Goal: Information Seeking & Learning: Find specific fact

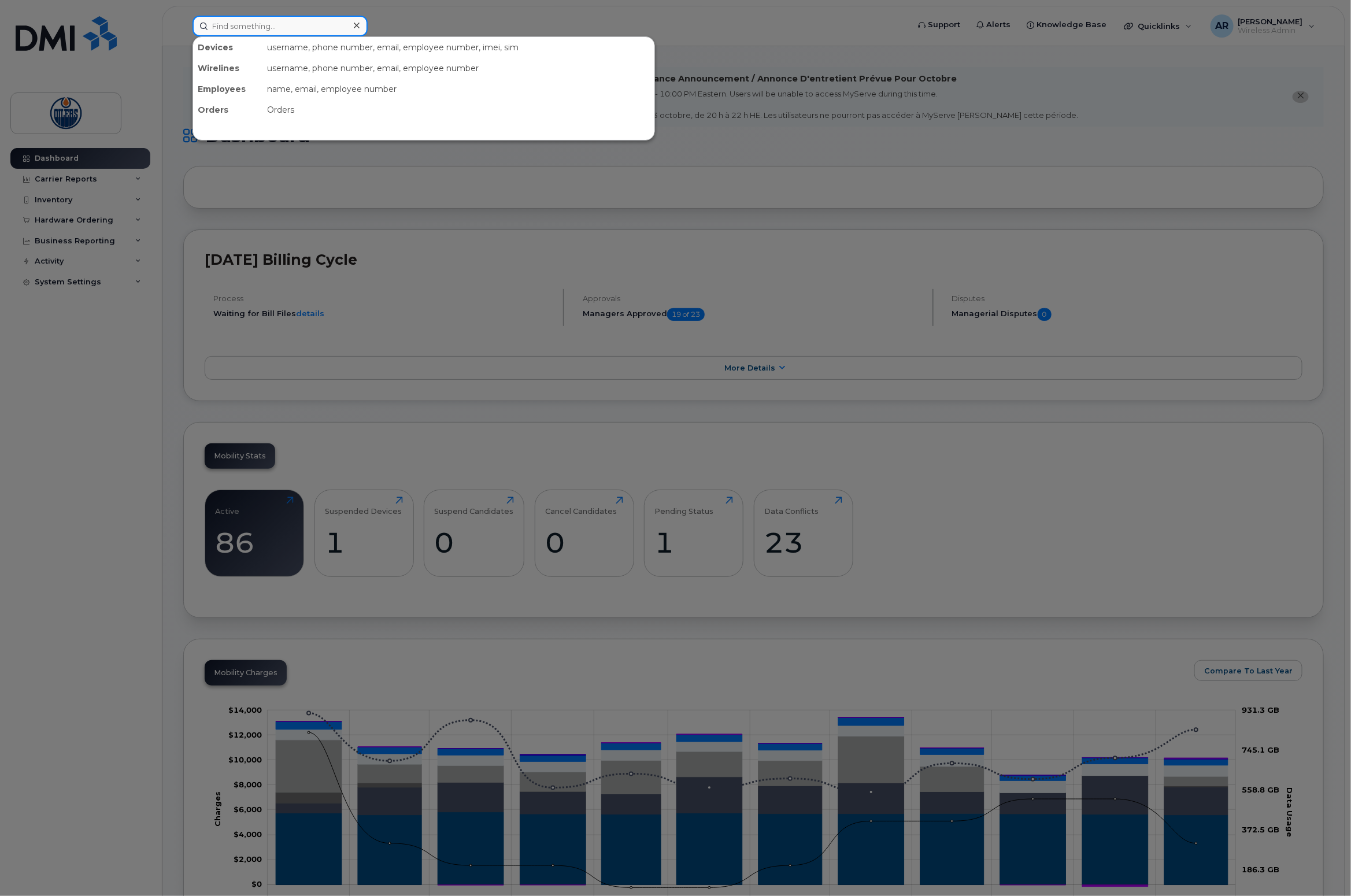
click at [243, 20] on input at bounding box center [280, 26] width 175 height 20
type input "stan"
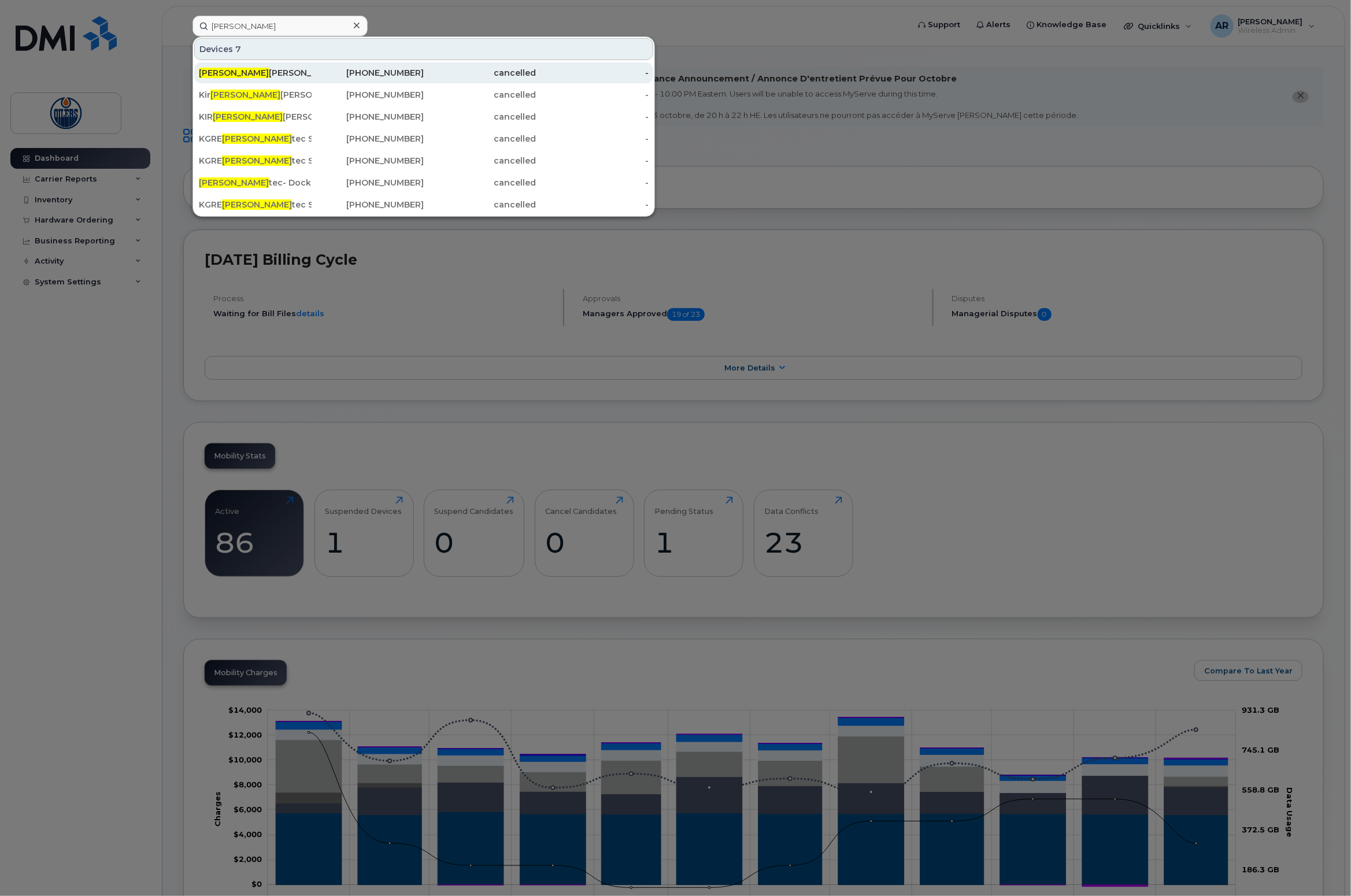
click at [252, 71] on div "Stan Bowman" at bounding box center [255, 72] width 113 height 12
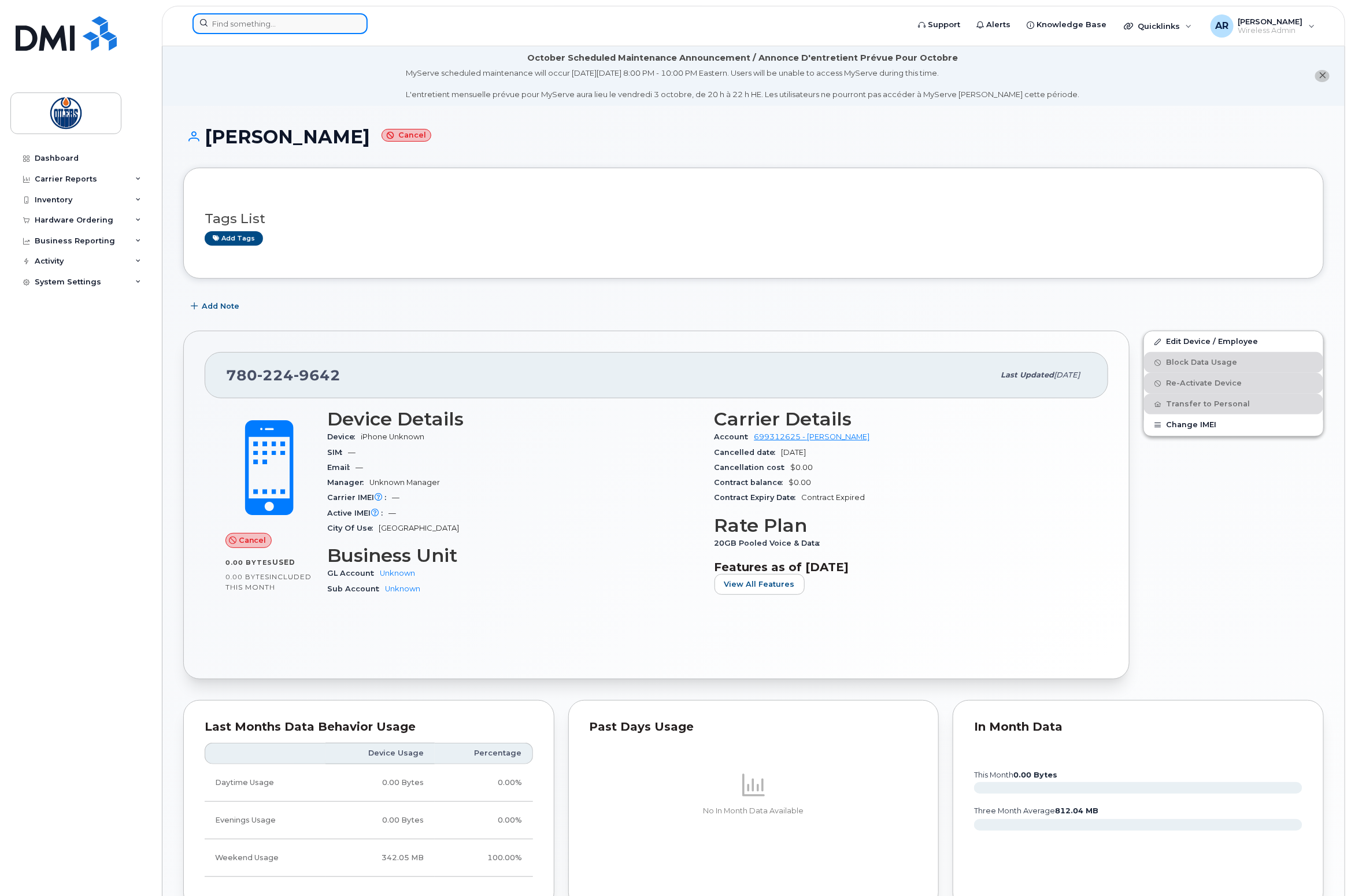
click at [259, 28] on input at bounding box center [280, 23] width 175 height 20
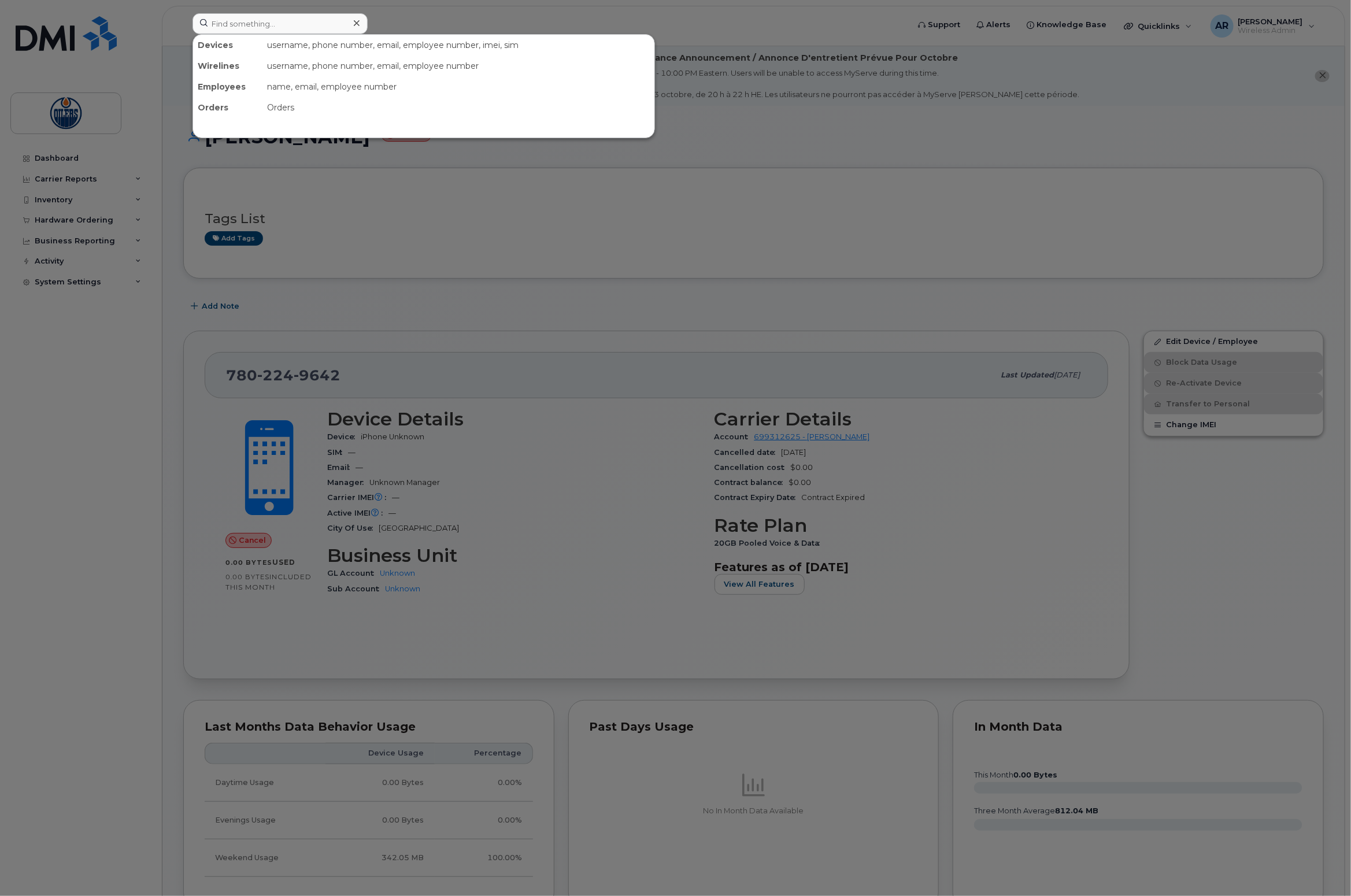
click at [692, 228] on div at bounding box center [675, 448] width 1351 height 896
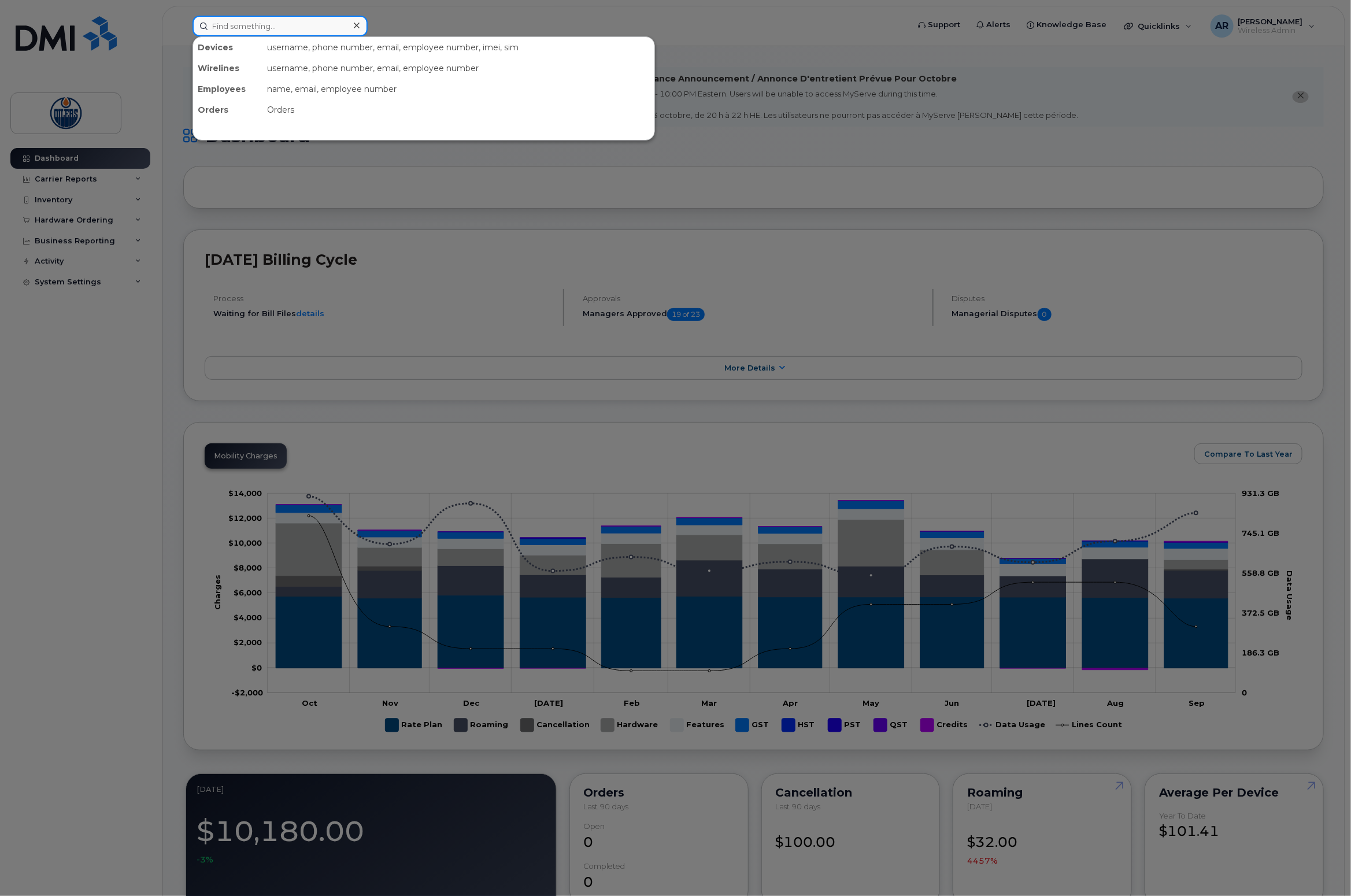
click at [271, 21] on input at bounding box center [280, 26] width 175 height 20
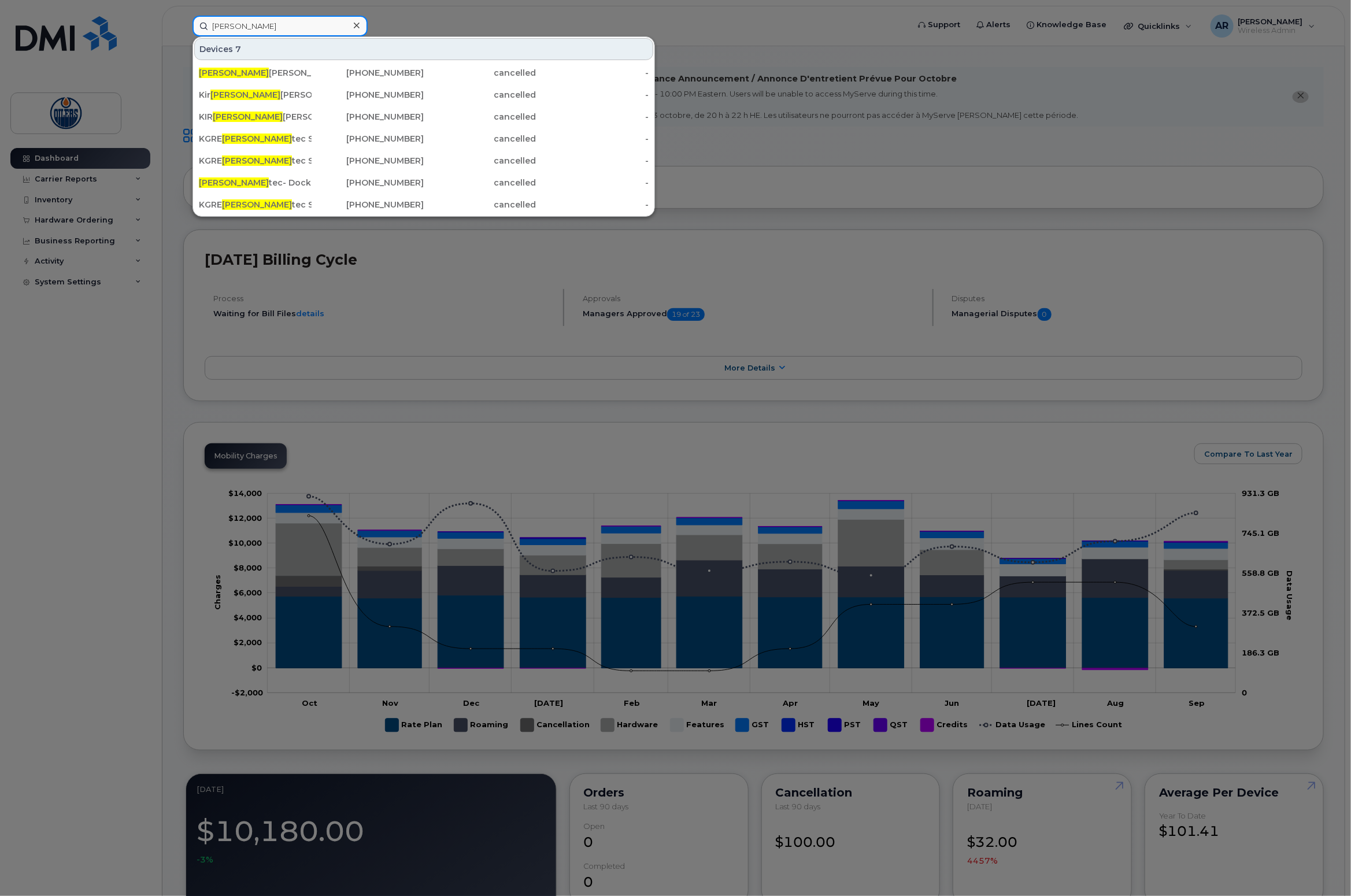
type input "stan"
click at [530, 12] on div at bounding box center [675, 448] width 1351 height 896
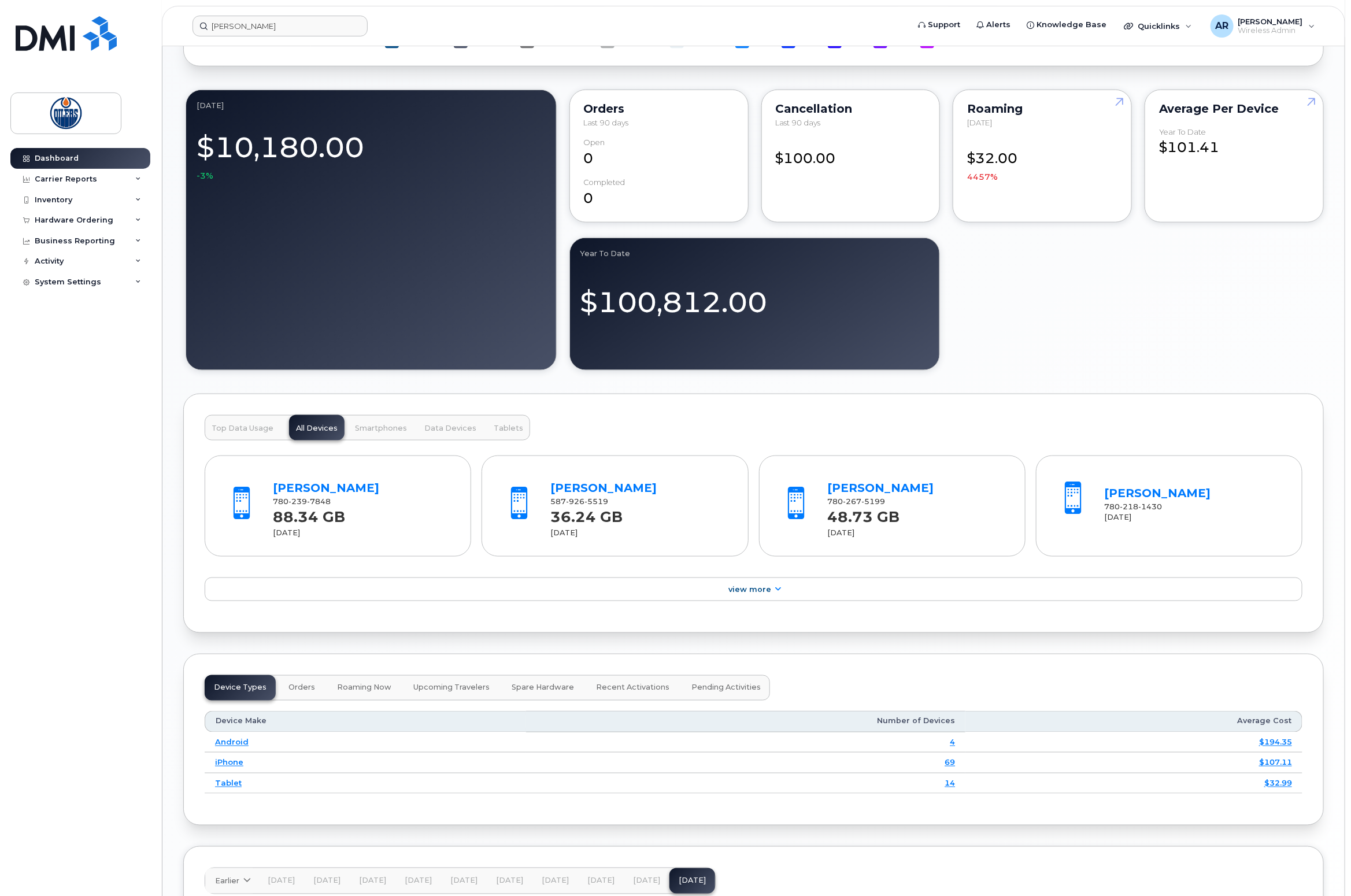
scroll to position [686, 0]
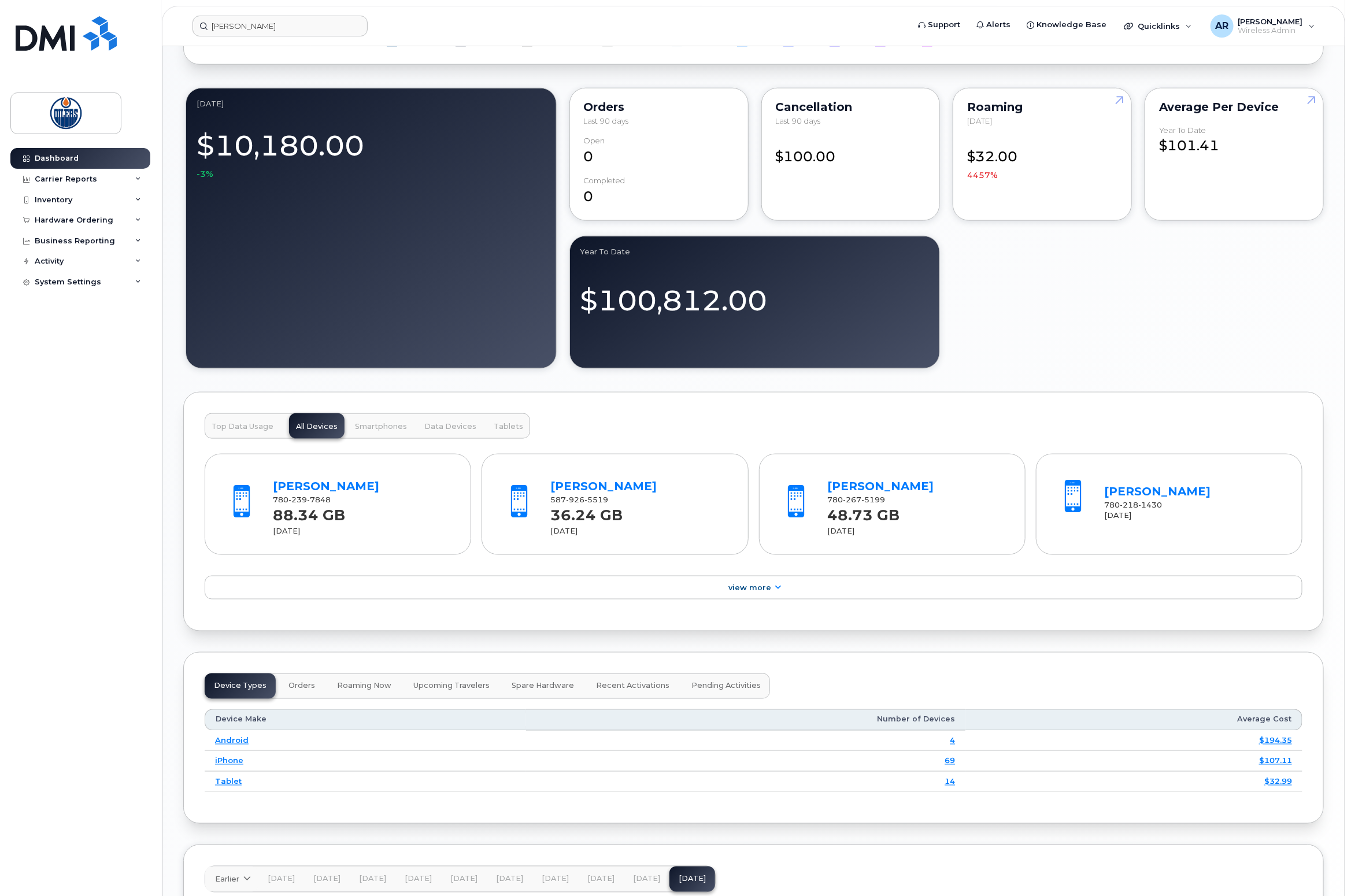
click at [753, 451] on div "BOB STAUFFER 780 239 7848 88.34 GB Sep 2025 TONY BRAR 587 926 5519 36.24 GB Sep…" at bounding box center [753, 525] width 1098 height 171
click at [252, 431] on span "Top Data Usage" at bounding box center [242, 427] width 61 height 9
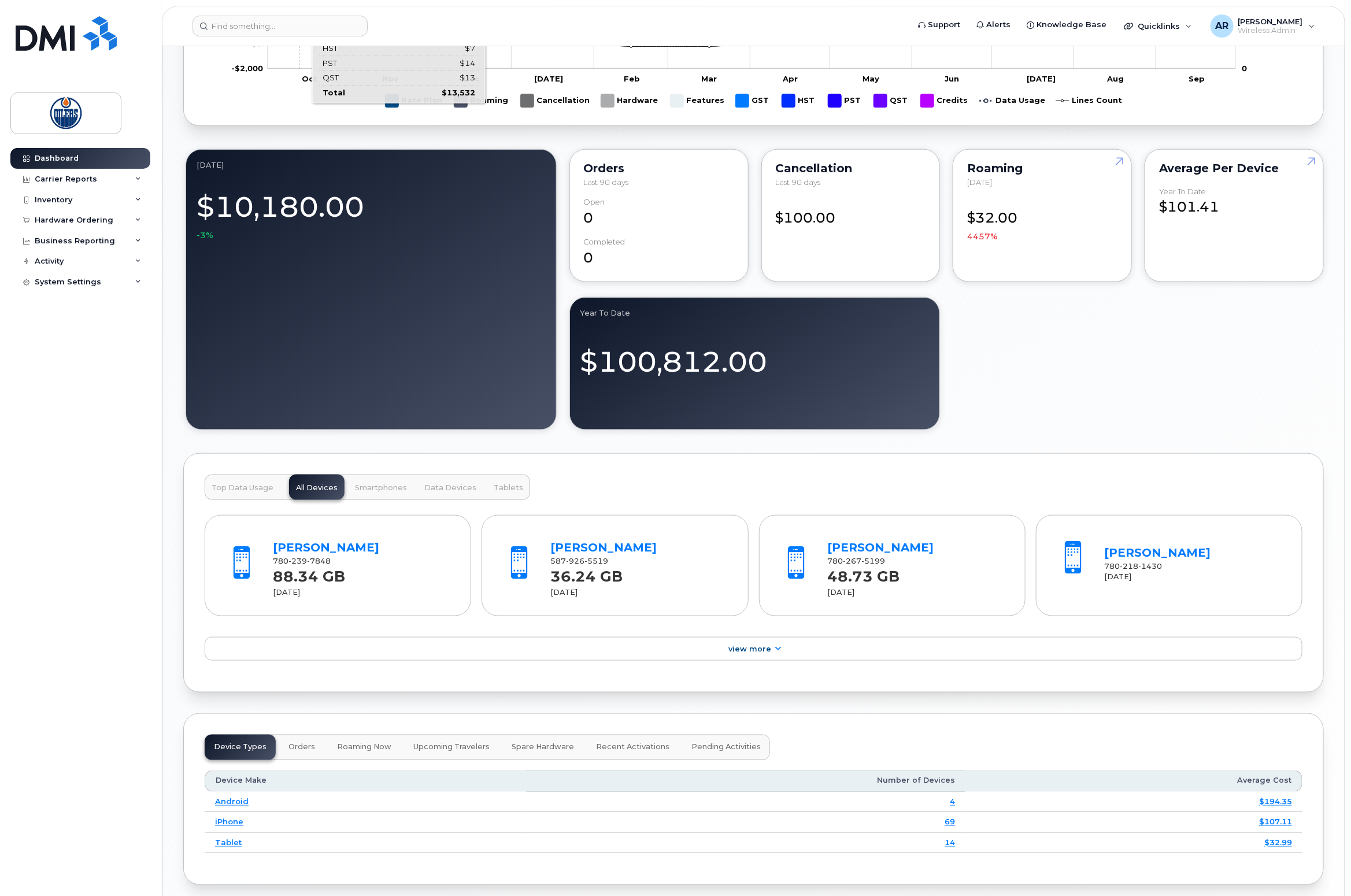
scroll to position [631, 0]
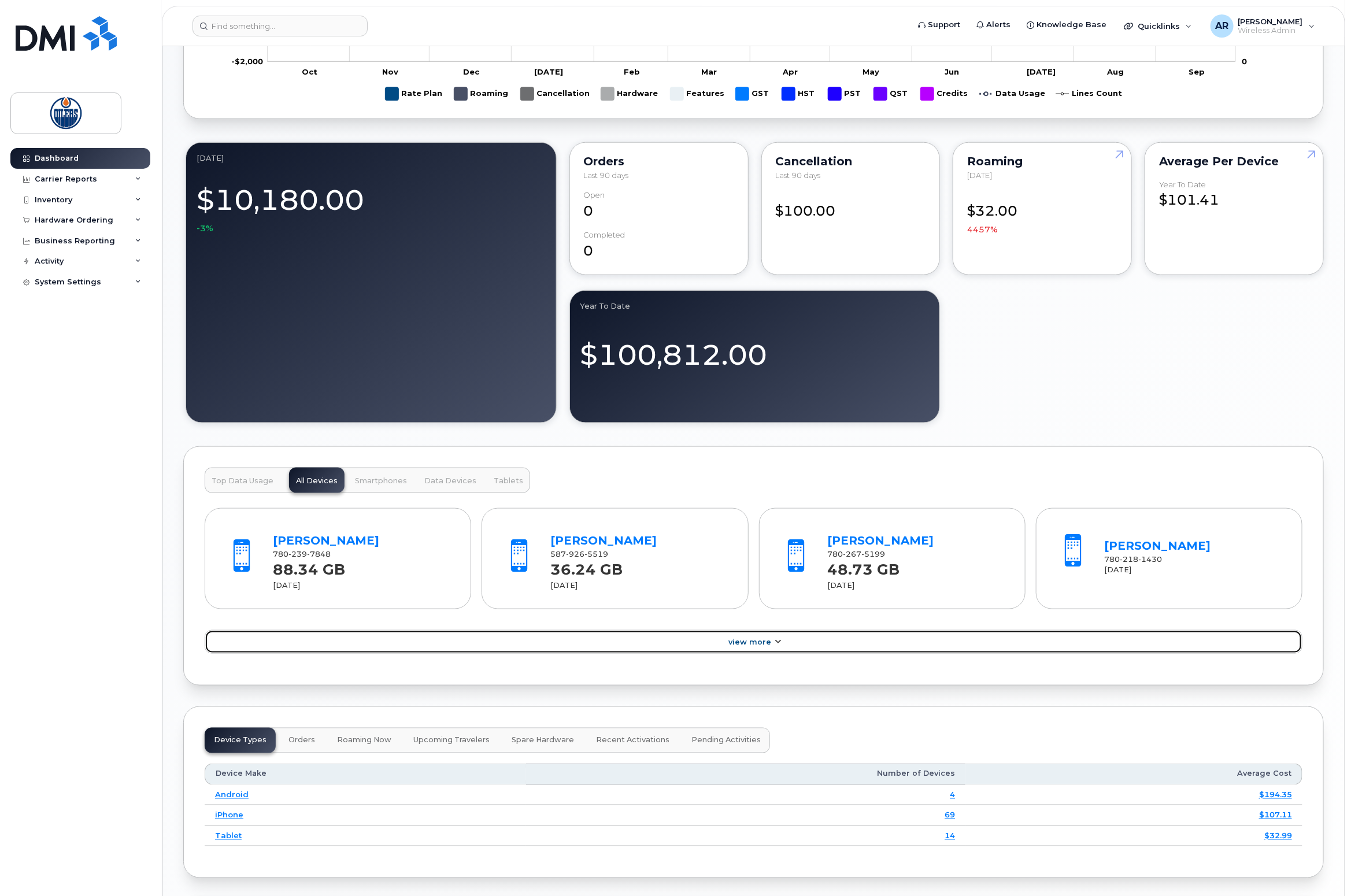
click at [603, 641] on link "View More" at bounding box center [753, 641] width 1098 height 24
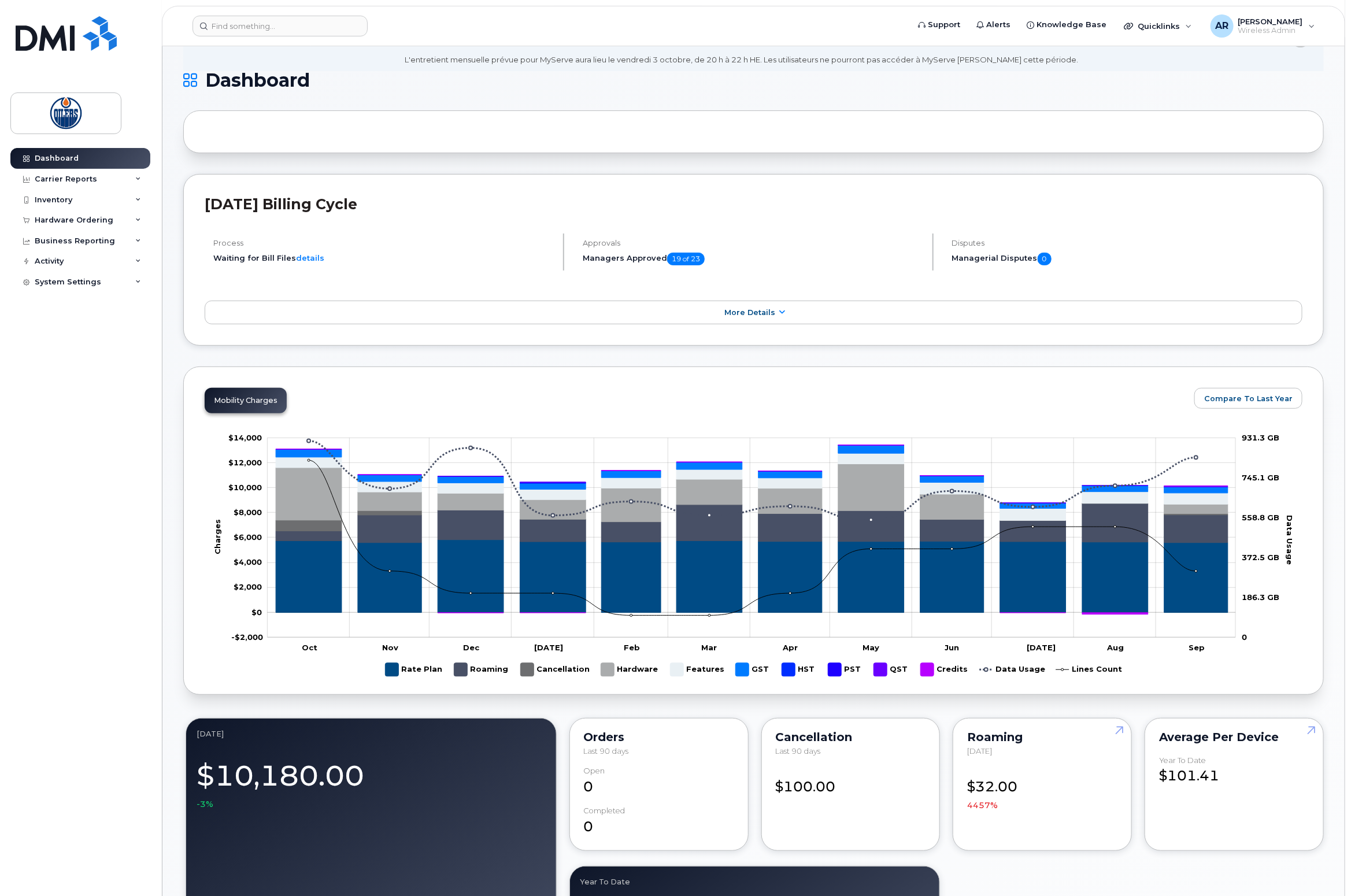
scroll to position [0, 0]
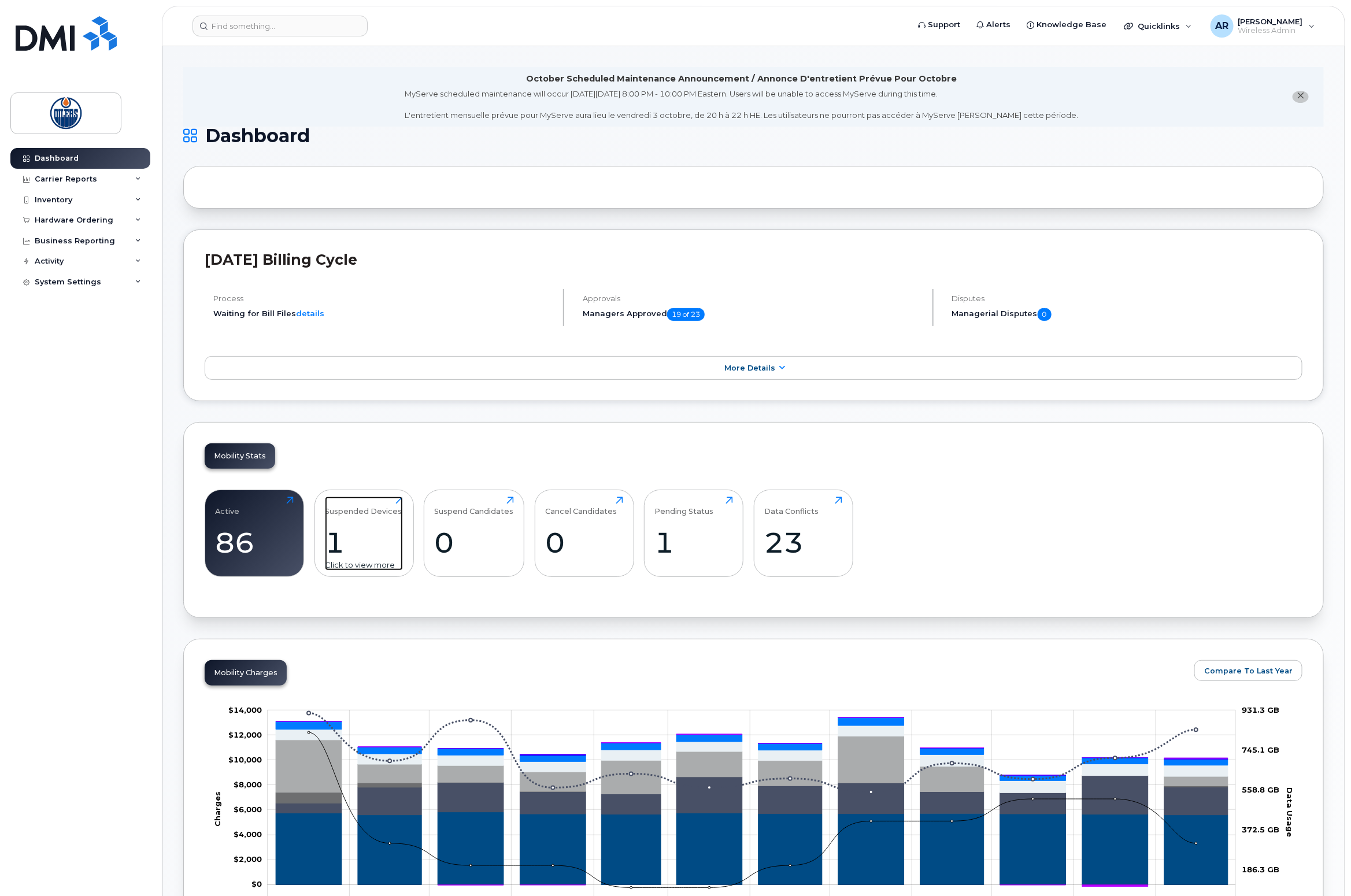
click at [385, 525] on div "Suspended Devices 1 Click to view more" at bounding box center [364, 534] width 78 height 74
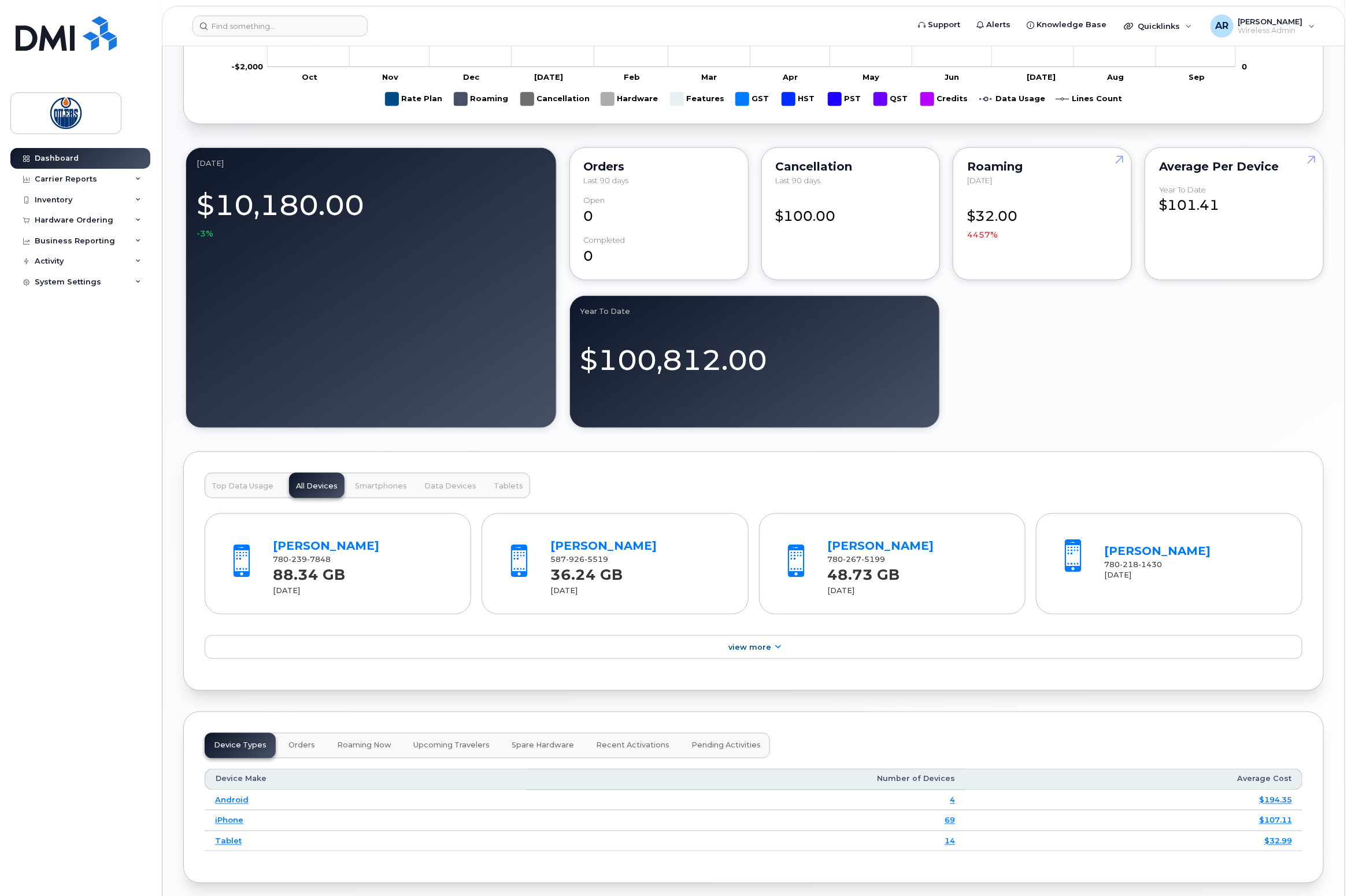
scroll to position [897, 0]
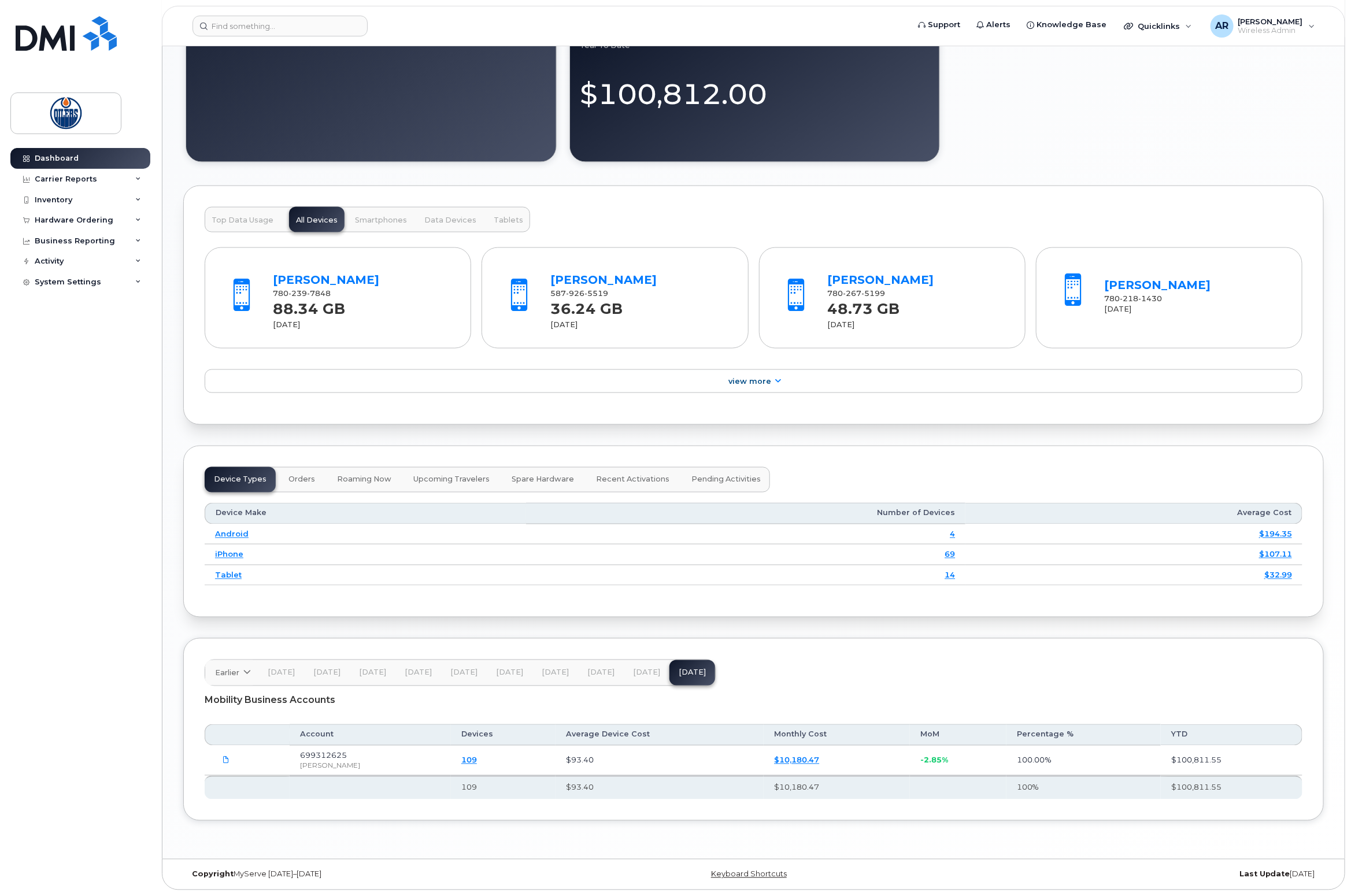
click at [461, 762] on link "109" at bounding box center [469, 760] width 16 height 9
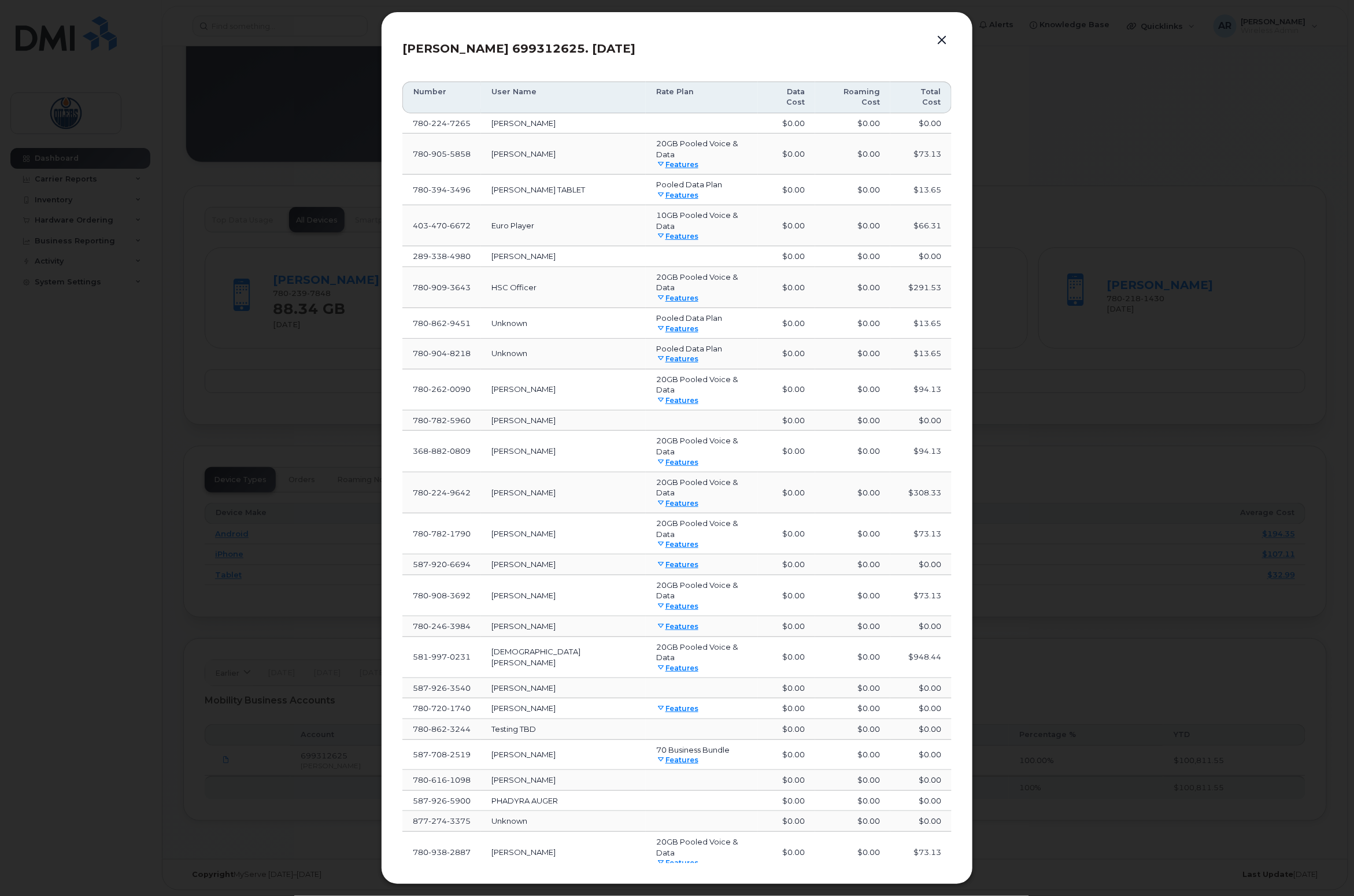
click at [943, 49] on button "button" at bounding box center [942, 40] width 17 height 16
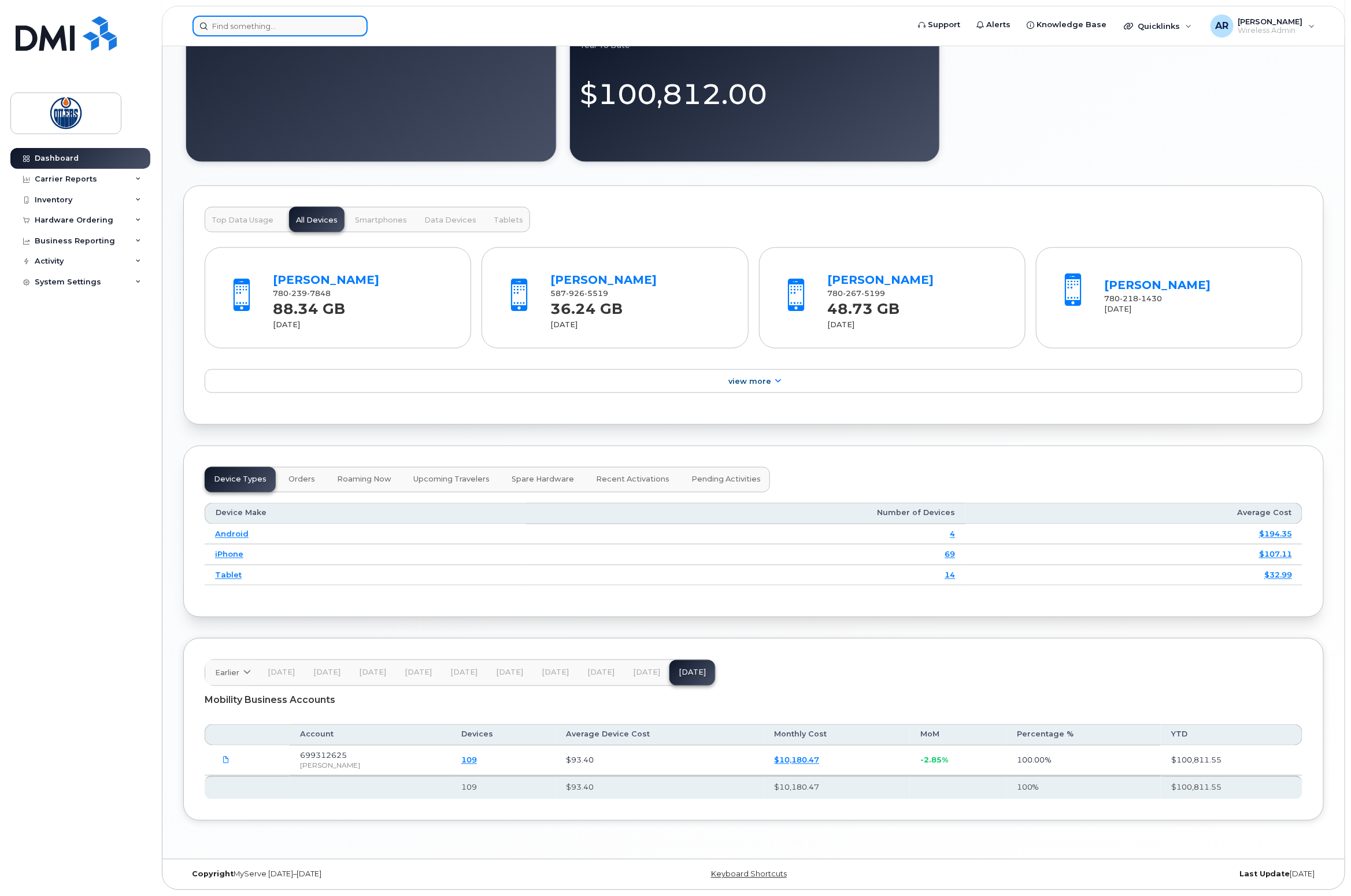
click at [232, 24] on input at bounding box center [280, 26] width 175 height 20
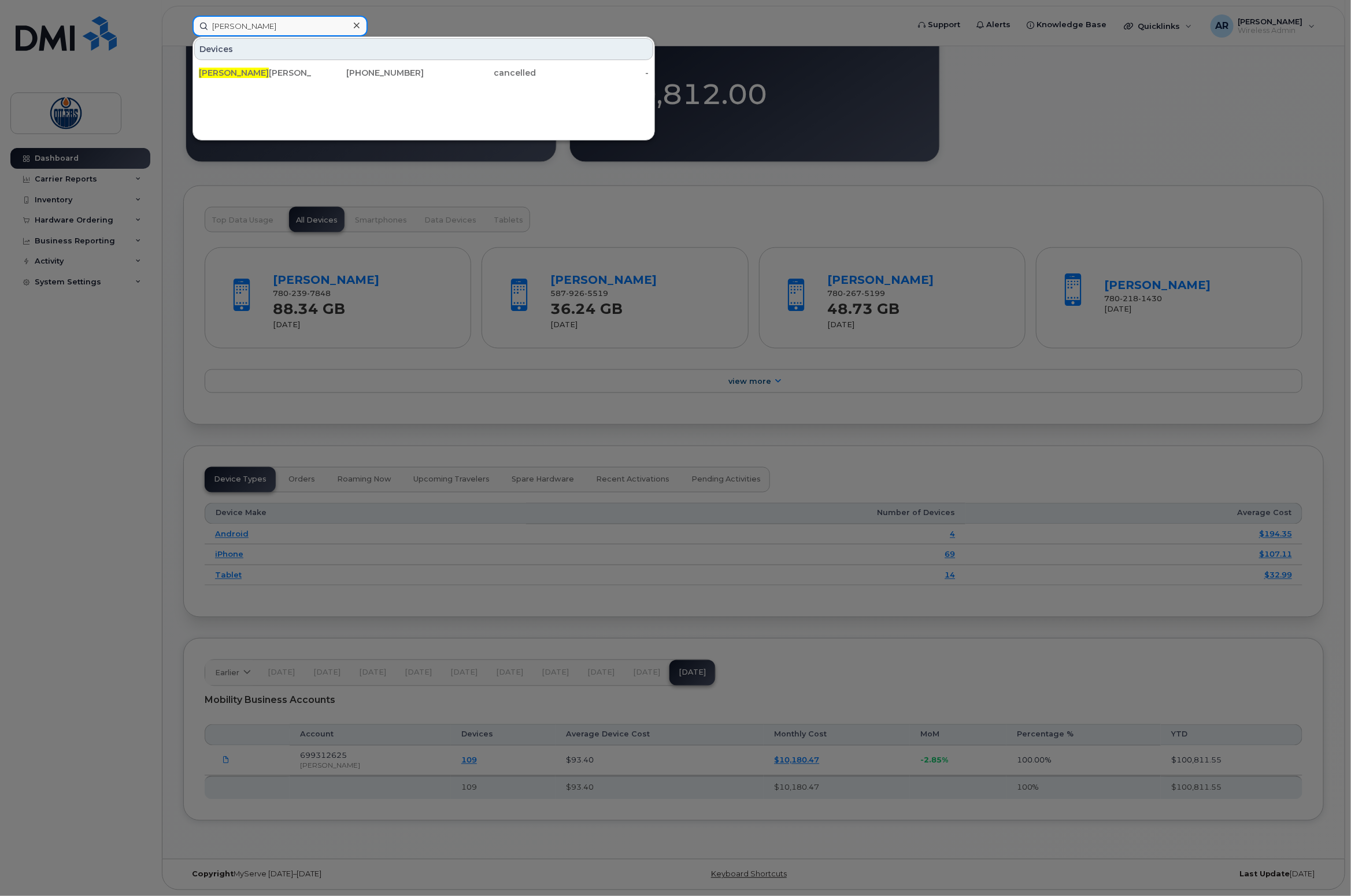
drag, startPoint x: 254, startPoint y: 28, endPoint x: 190, endPoint y: 24, distance: 64.1
click at [189, 24] on div "[PERSON_NAME] [PERSON_NAME] [PHONE_NUMBER] cancelled -" at bounding box center [547, 26] width 727 height 20
click at [213, 22] on input "[PERSON_NAME]" at bounding box center [280, 26] width 175 height 20
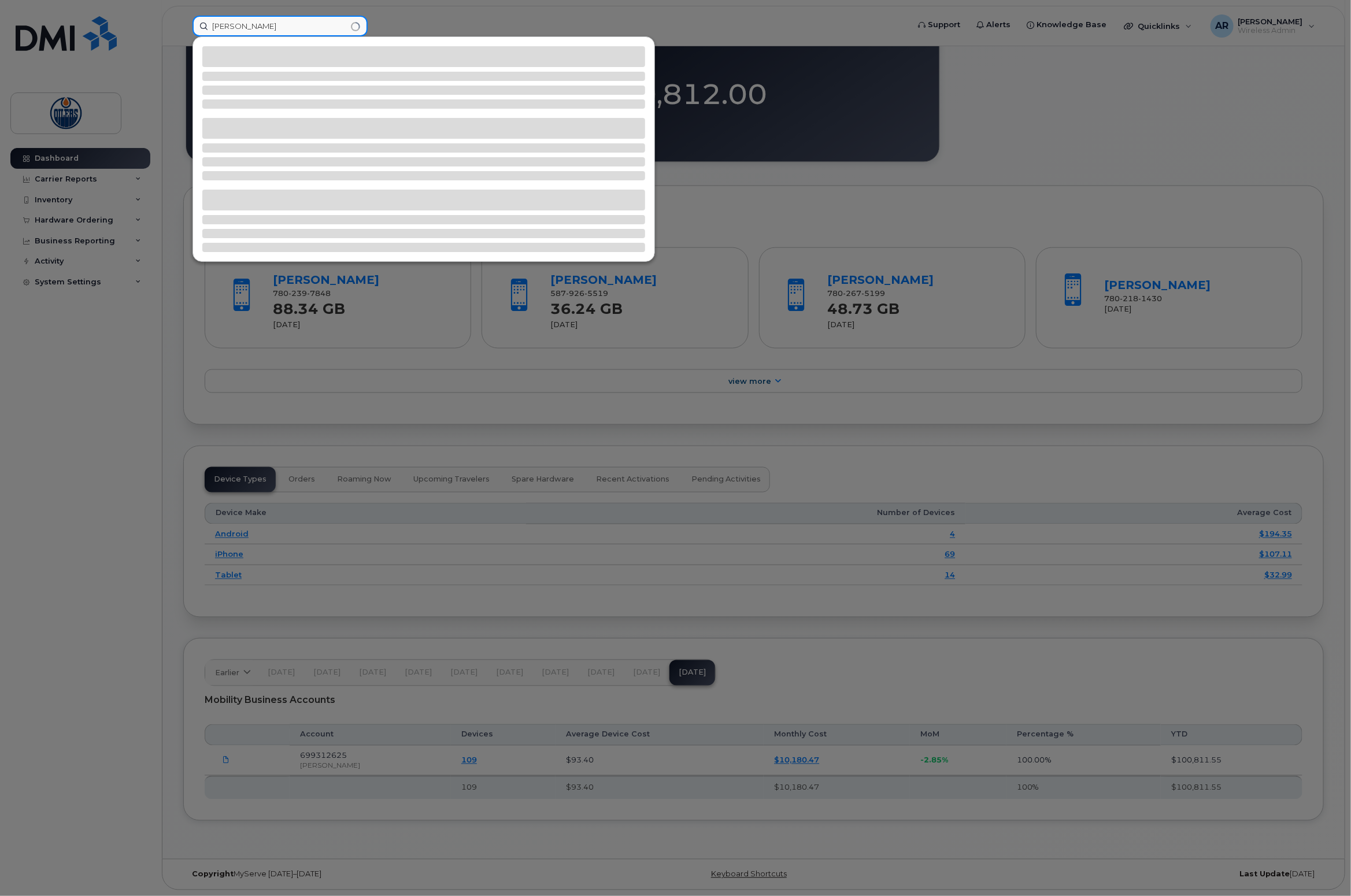
type input "[PERSON_NAME]"
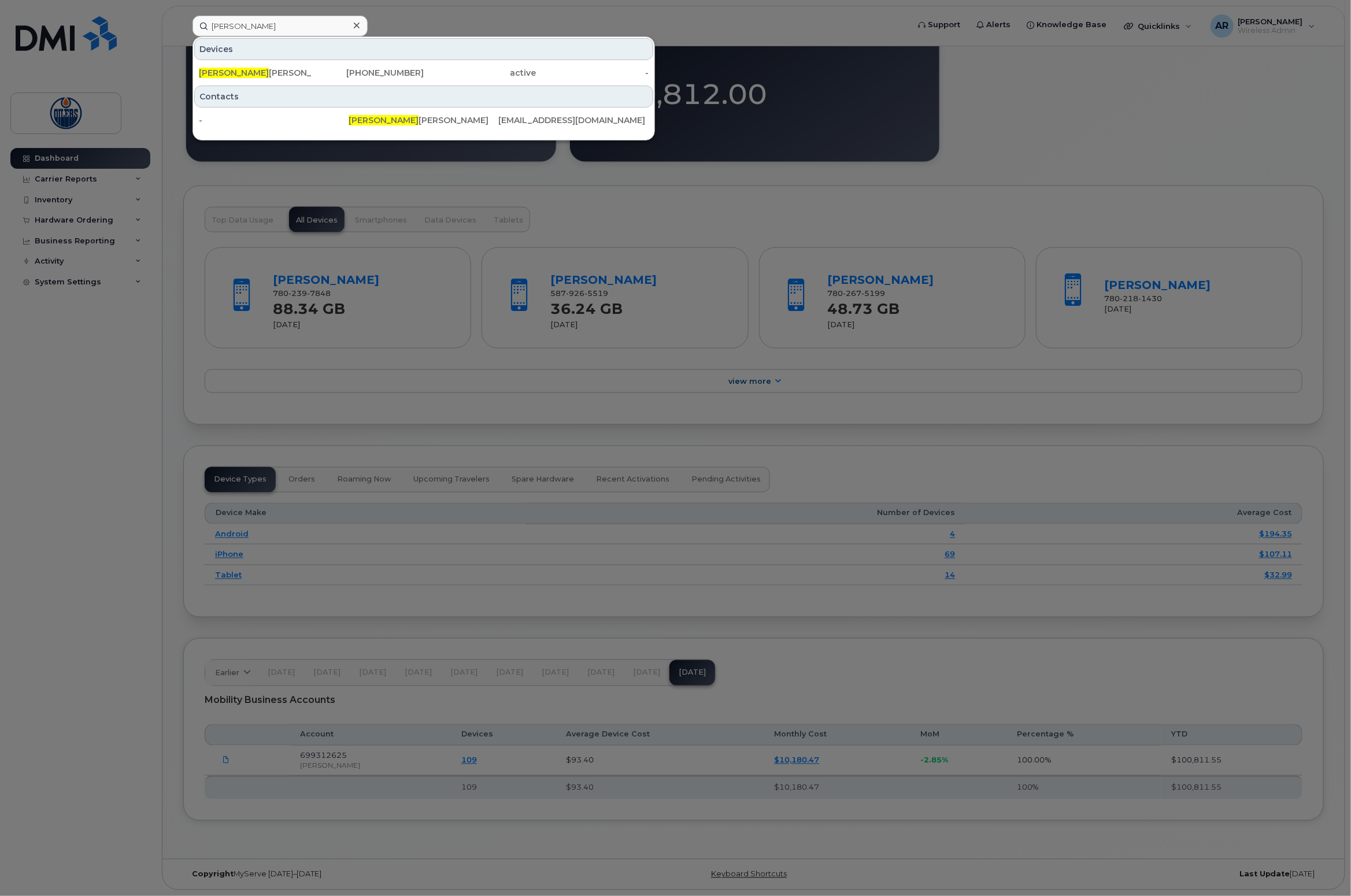
click at [190, 224] on div at bounding box center [675, 448] width 1351 height 896
